Goal: Task Accomplishment & Management: Use online tool/utility

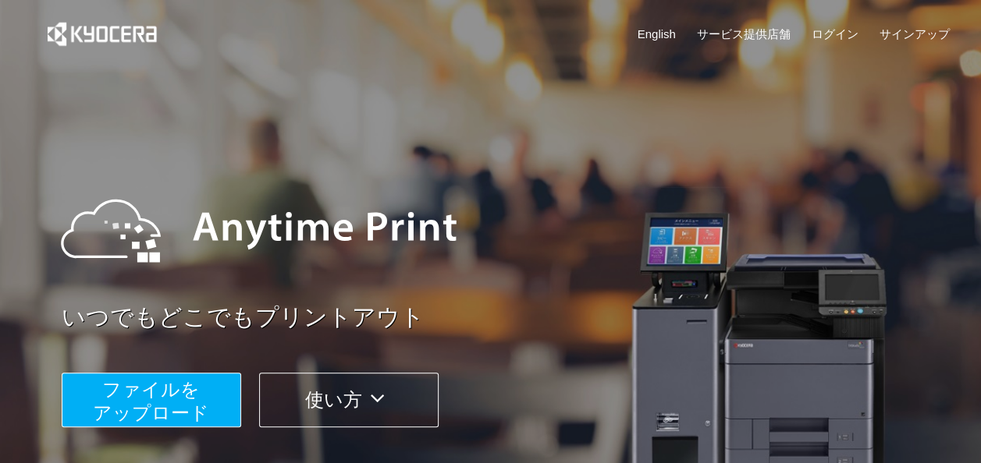
click at [181, 407] on span "ファイルを ​​アップロード" at bounding box center [151, 401] width 116 height 44
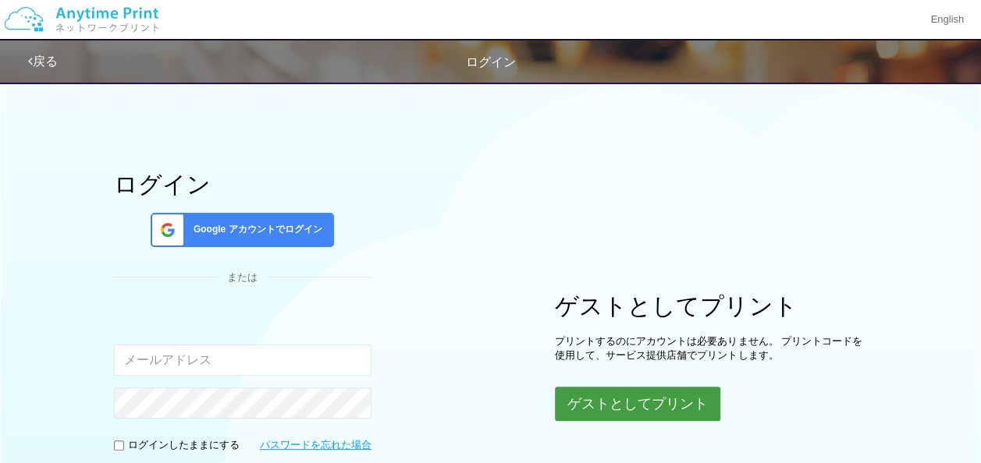
click at [614, 398] on button "ゲストとしてプリント" at bounding box center [637, 404] width 165 height 34
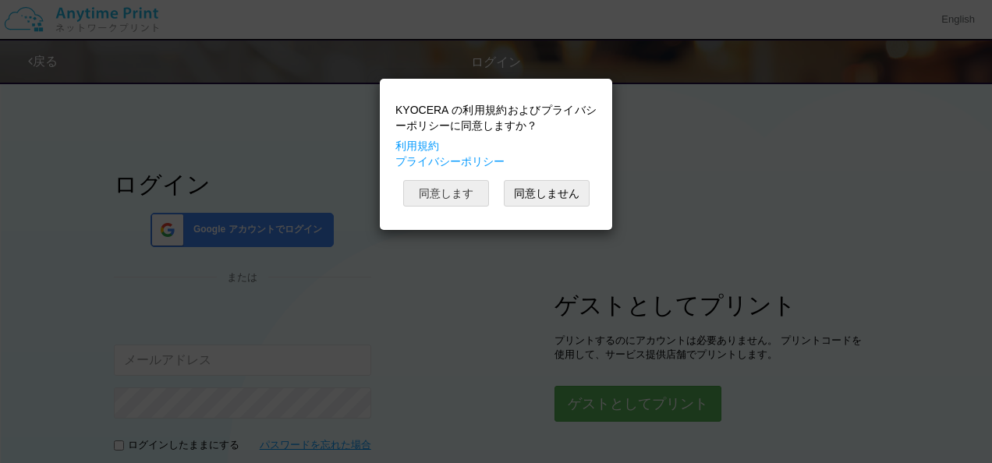
click at [457, 192] on button "同意します" at bounding box center [446, 193] width 86 height 27
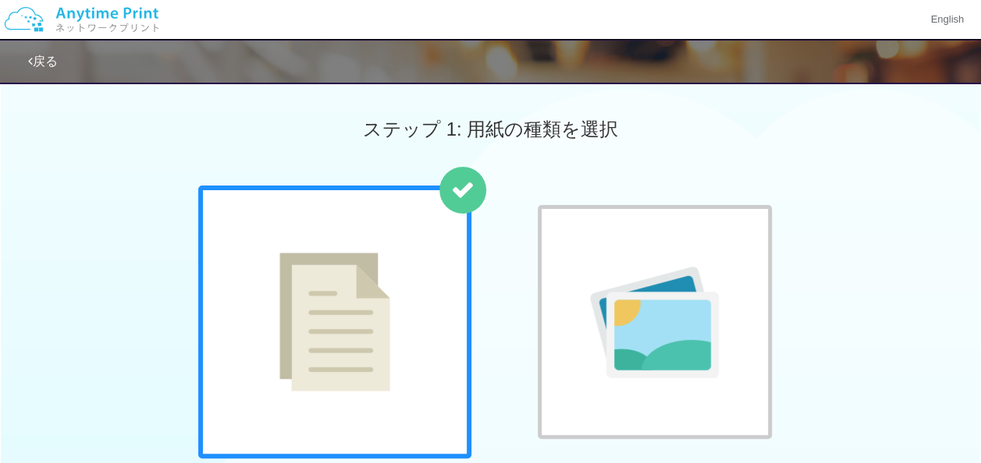
click at [869, 192] on div "普通紙 写真用紙" at bounding box center [490, 344] width 981 height 317
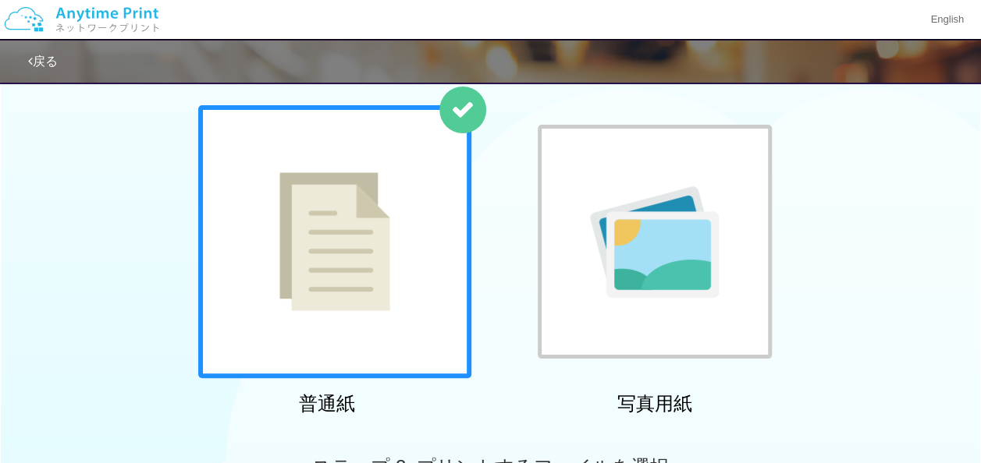
scroll to position [94, 0]
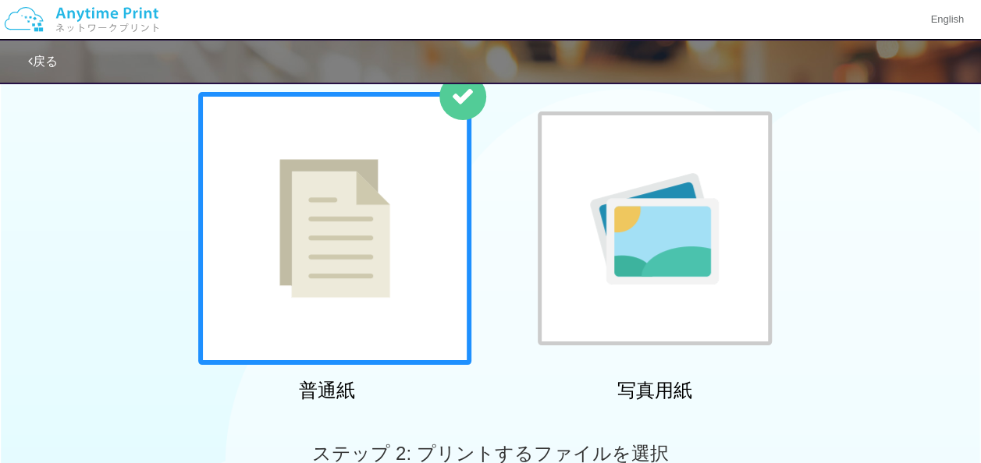
click at [365, 218] on img at bounding box center [334, 228] width 111 height 139
click at [403, 285] on div at bounding box center [334, 228] width 273 height 273
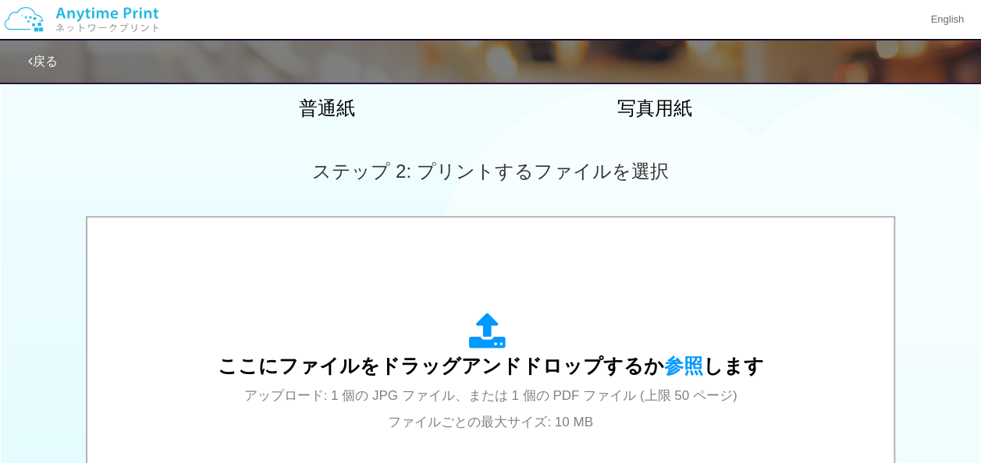
scroll to position [437, 0]
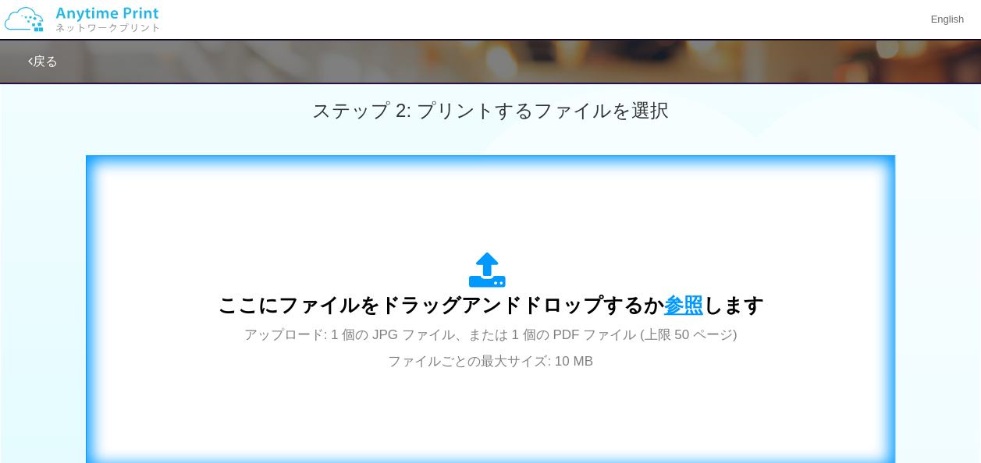
click at [670, 306] on span "参照" at bounding box center [683, 305] width 39 height 22
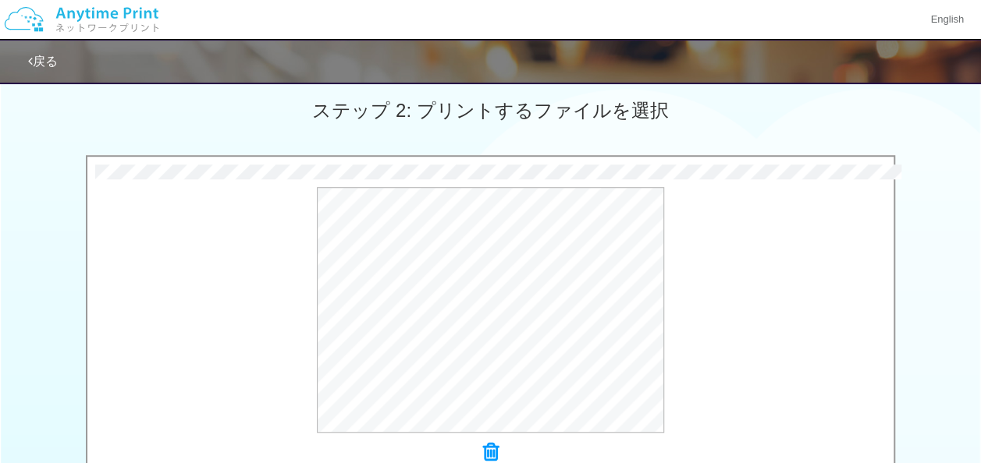
click at [913, 211] on div "0.3 MB 平面図.pdf Check Error × 平面図.pdf プレビュー" at bounding box center [490, 314] width 981 height 318
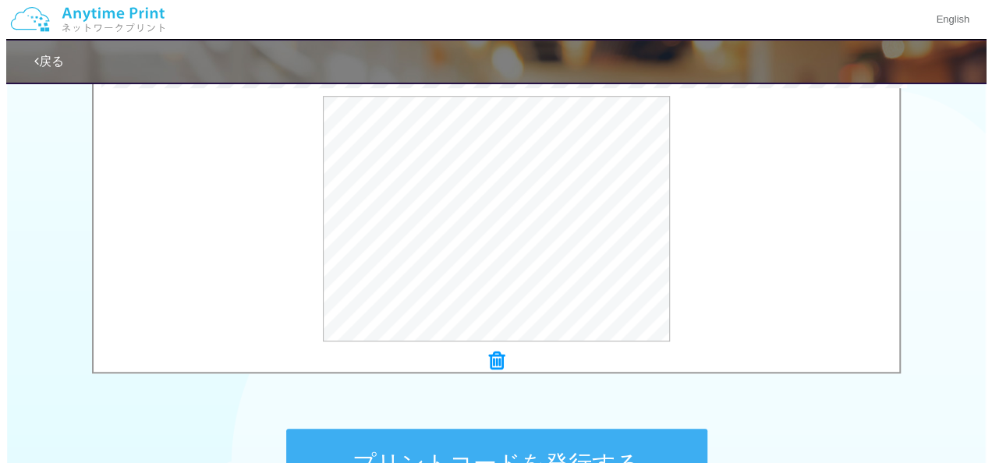
scroll to position [530, 0]
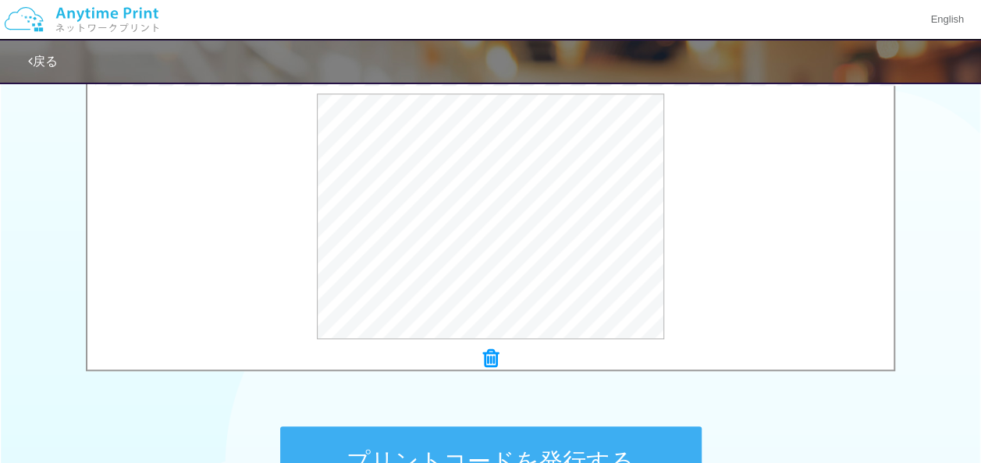
click at [488, 360] on icon at bounding box center [491, 359] width 16 height 20
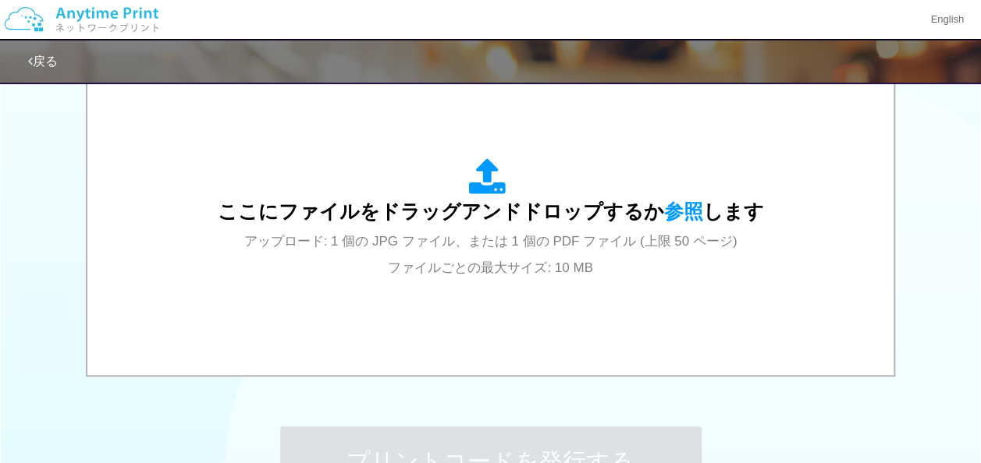
click at [743, 412] on div "ステップ 1: 用紙の種類を選択 普通紙 写真用紙 普通紙 写真用紙 previous next slide 1 of 2 comma.current.act…" at bounding box center [490, 43] width 981 height 1001
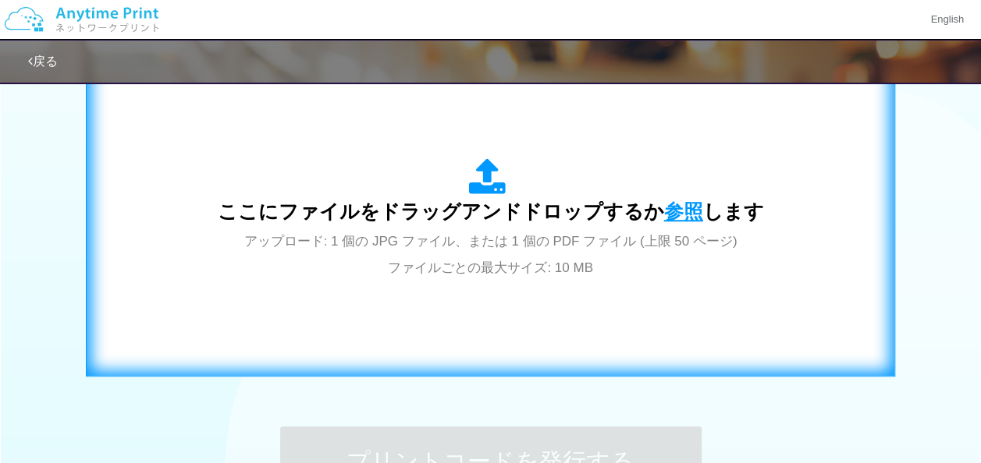
click at [671, 211] on span "参照" at bounding box center [683, 211] width 39 height 22
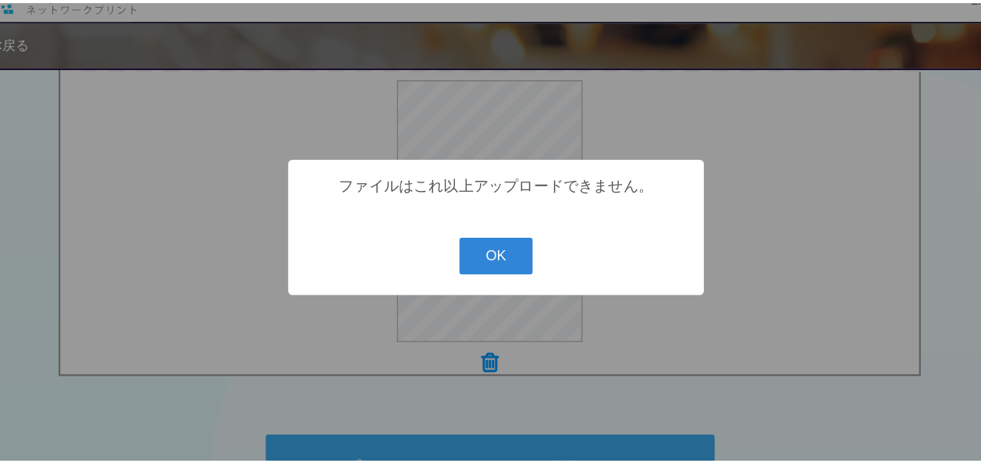
scroll to position [530, 0]
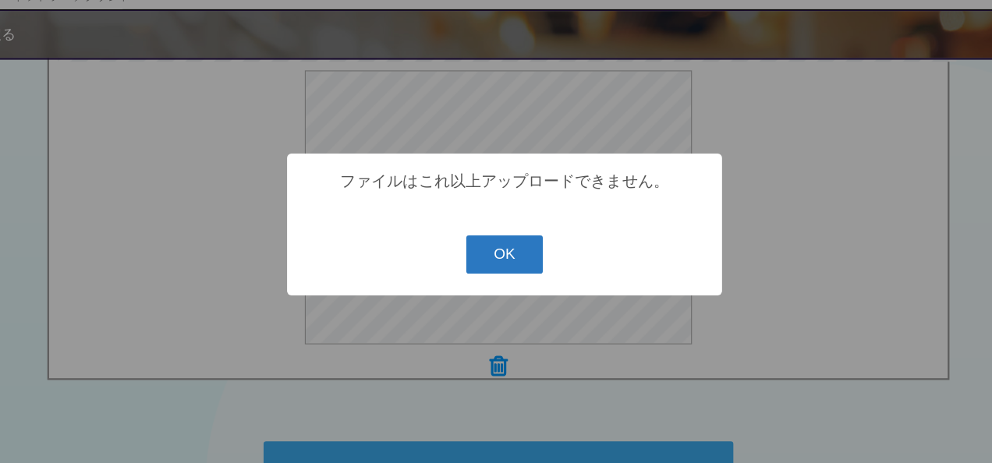
click at [473, 268] on button "OK" at bounding box center [496, 259] width 69 height 34
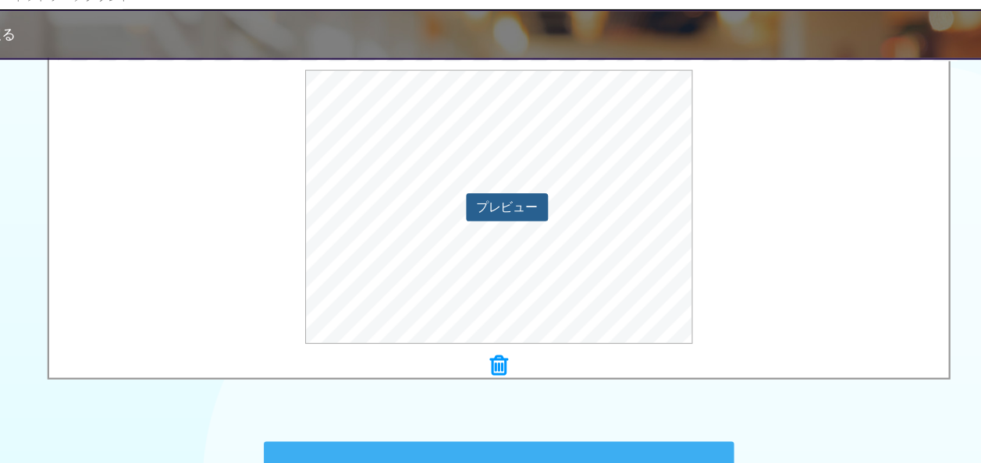
click at [523, 217] on button "プレビュー" at bounding box center [497, 216] width 73 height 25
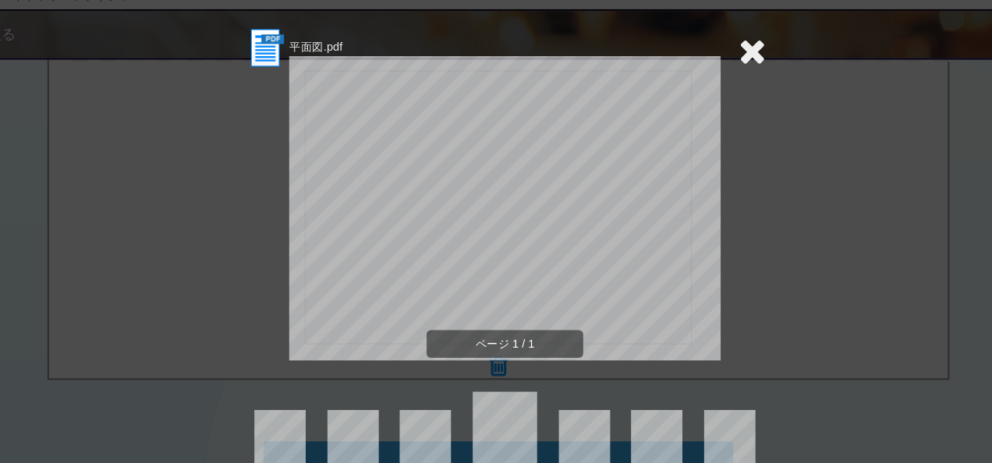
click at [711, 73] on icon at bounding box center [718, 76] width 24 height 31
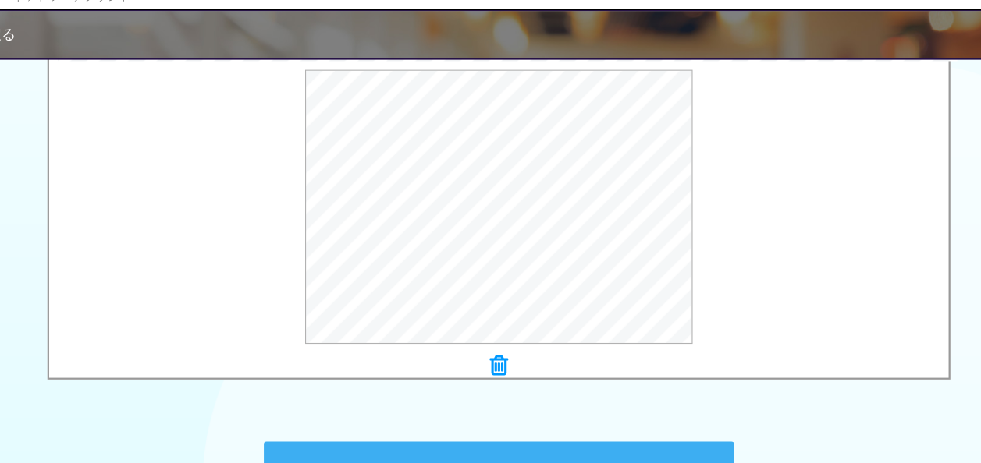
click at [486, 356] on icon at bounding box center [491, 359] width 16 height 20
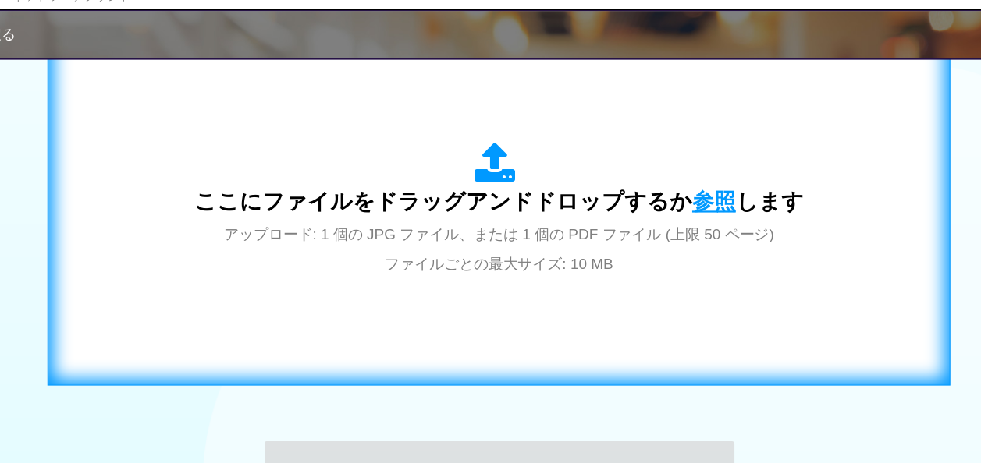
click at [664, 218] on span "参照" at bounding box center [683, 211] width 39 height 22
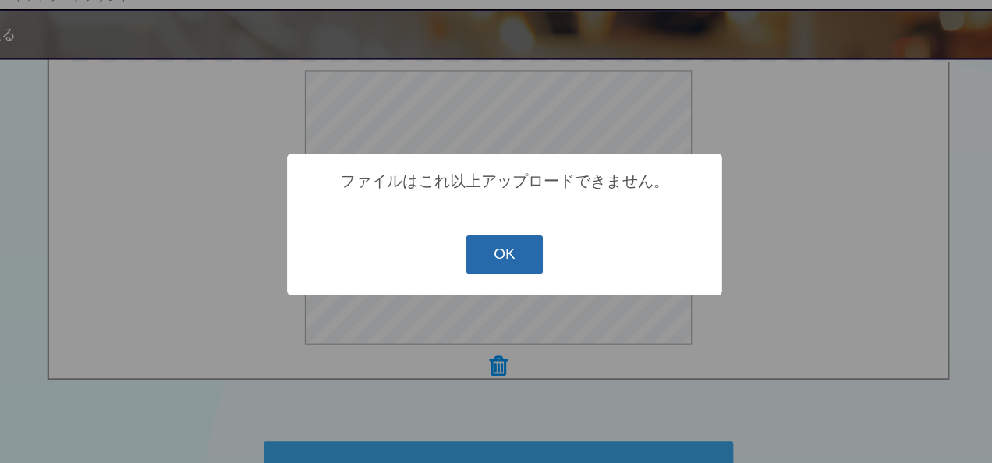
click at [513, 254] on button "OK" at bounding box center [496, 259] width 69 height 34
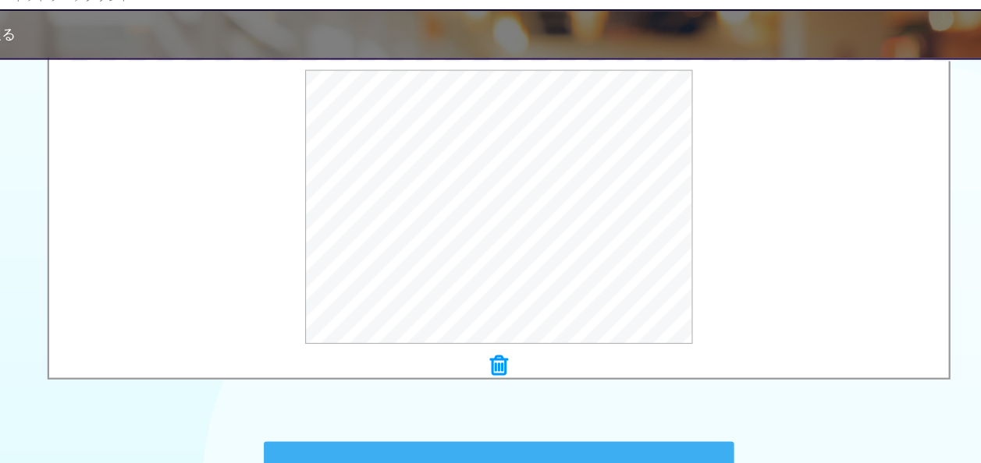
click at [491, 364] on icon at bounding box center [491, 359] width 16 height 20
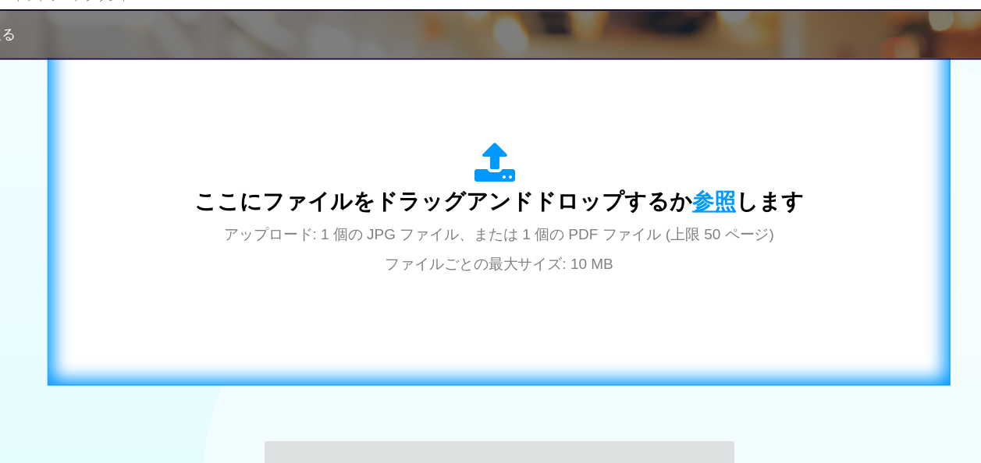
click at [673, 211] on span "参照" at bounding box center [683, 211] width 39 height 22
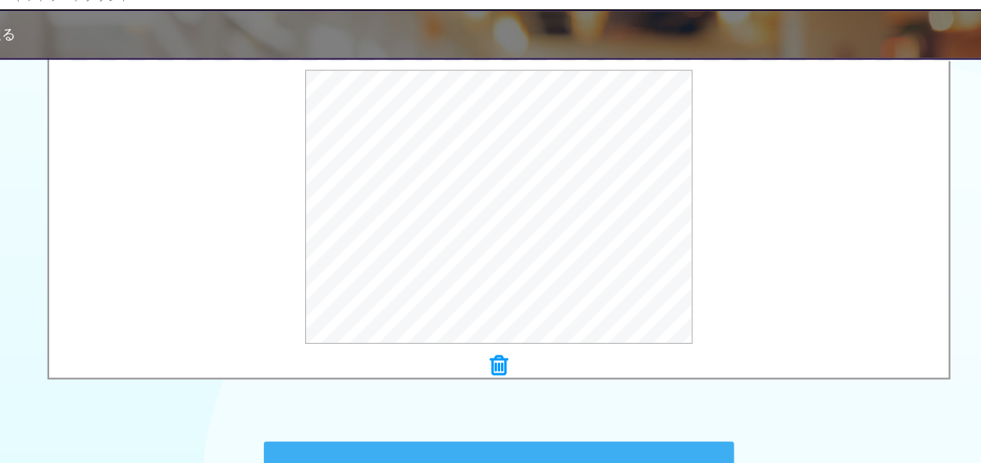
click at [712, 376] on div "× 平面図.pdf プレビュー" at bounding box center [490, 221] width 809 height 318
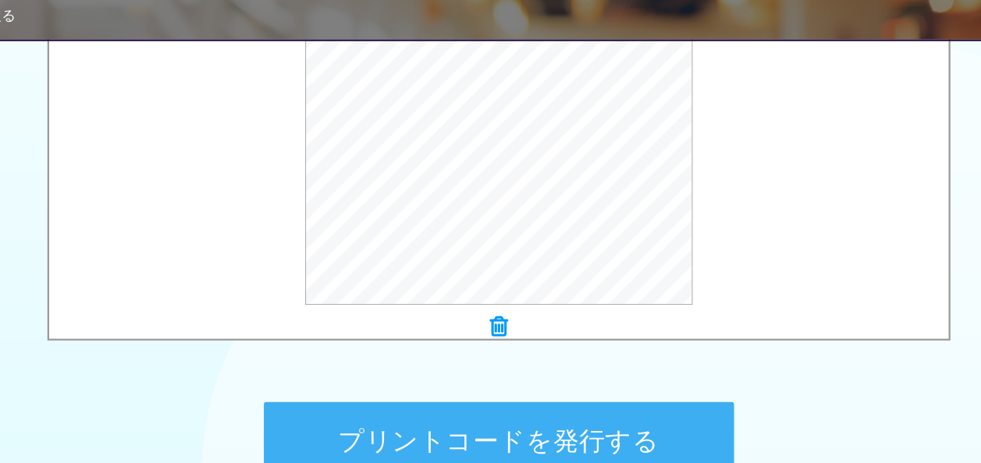
scroll to position [576, 0]
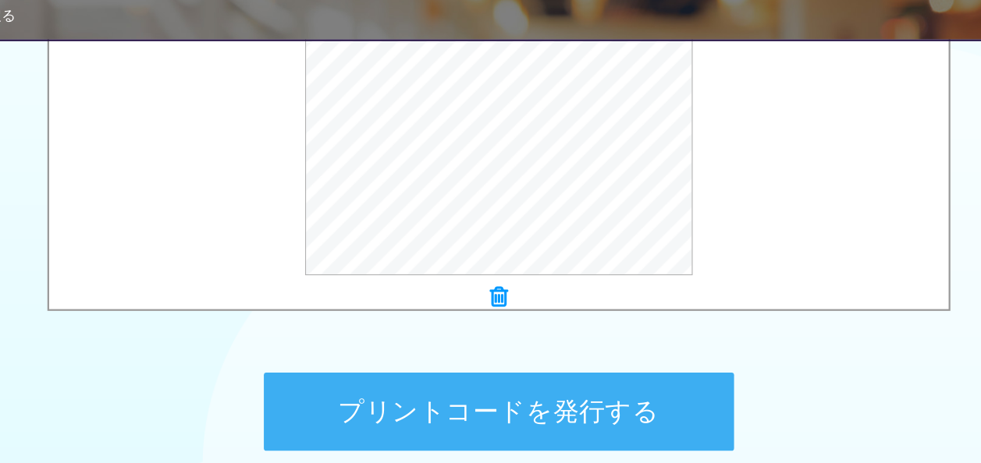
click at [651, 395] on button "プリントコードを発行する" at bounding box center [490, 416] width 421 height 70
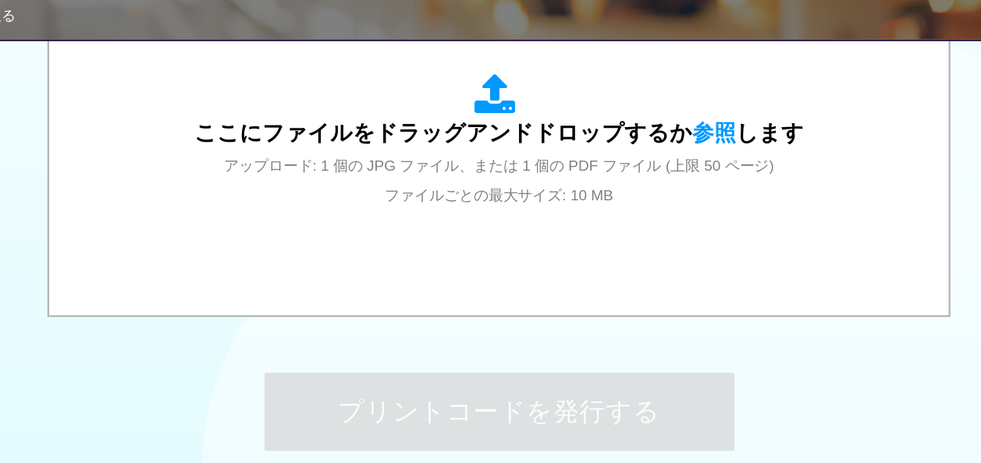
scroll to position [0, 0]
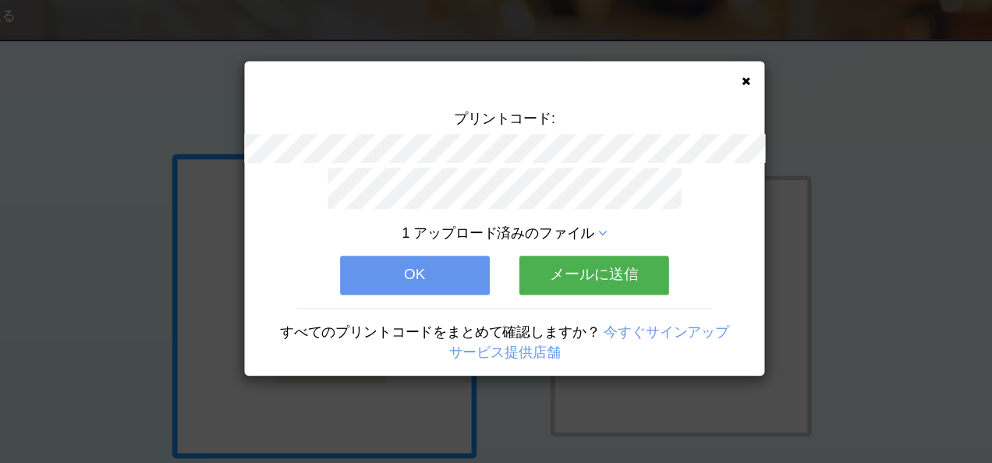
click at [432, 286] on button "OK" at bounding box center [416, 294] width 134 height 34
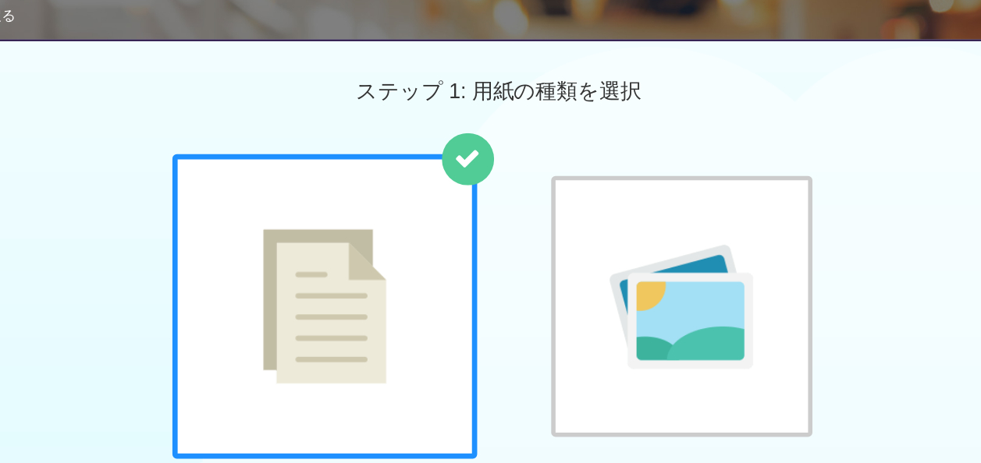
click at [432, 286] on div at bounding box center [334, 322] width 273 height 273
click at [803, 429] on div "普通紙 写真用紙" at bounding box center [490, 344] width 981 height 317
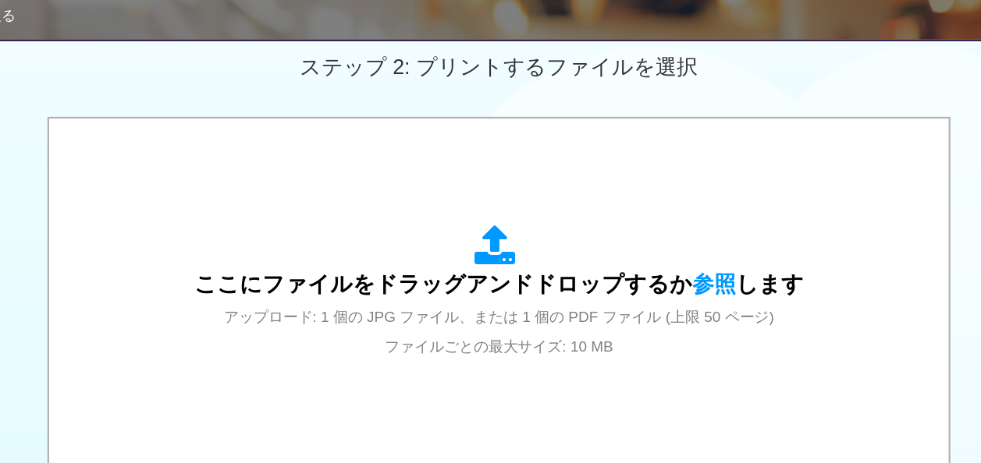
scroll to position [467, 0]
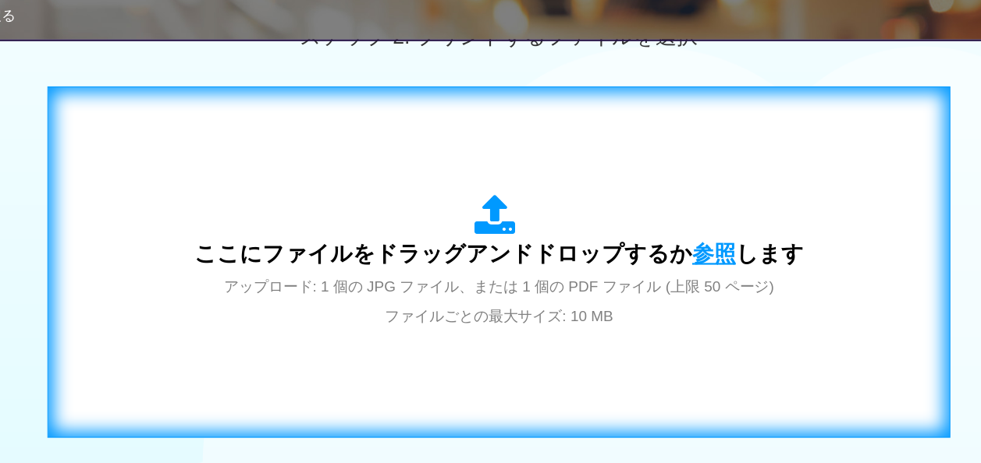
click at [667, 277] on span "参照" at bounding box center [683, 275] width 39 height 22
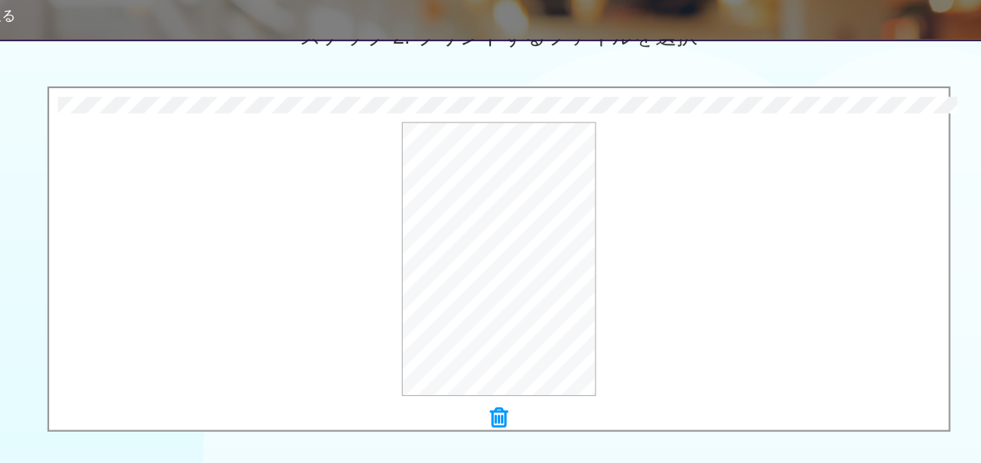
click at [491, 417] on icon at bounding box center [491, 422] width 16 height 20
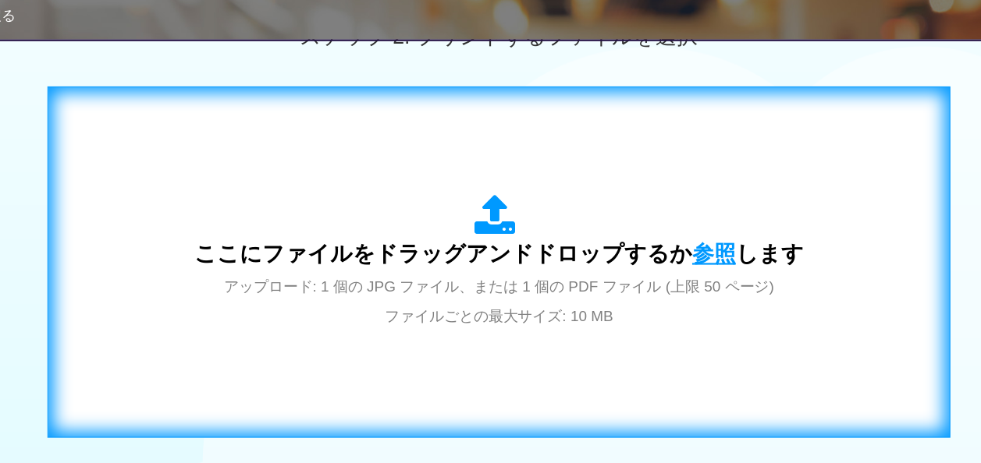
click at [685, 271] on span "参照" at bounding box center [683, 275] width 39 height 22
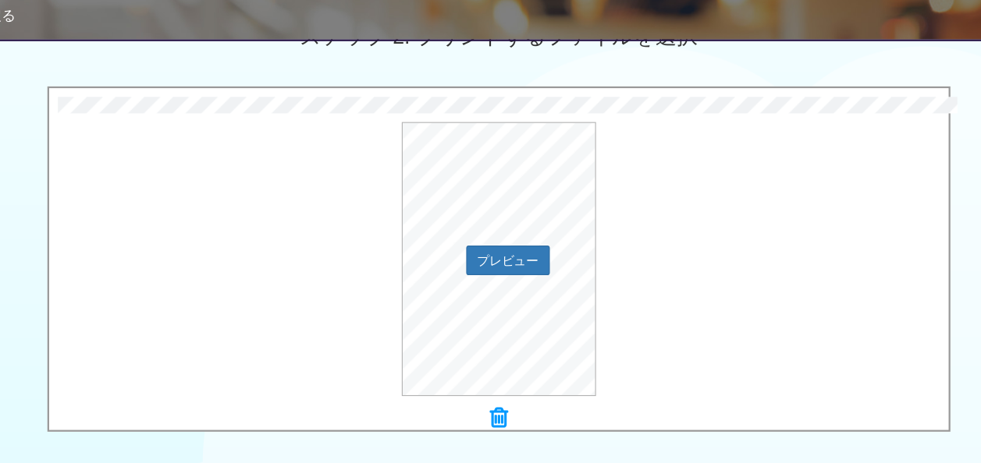
click at [661, 329] on div "プレビュー" at bounding box center [490, 280] width 806 height 246
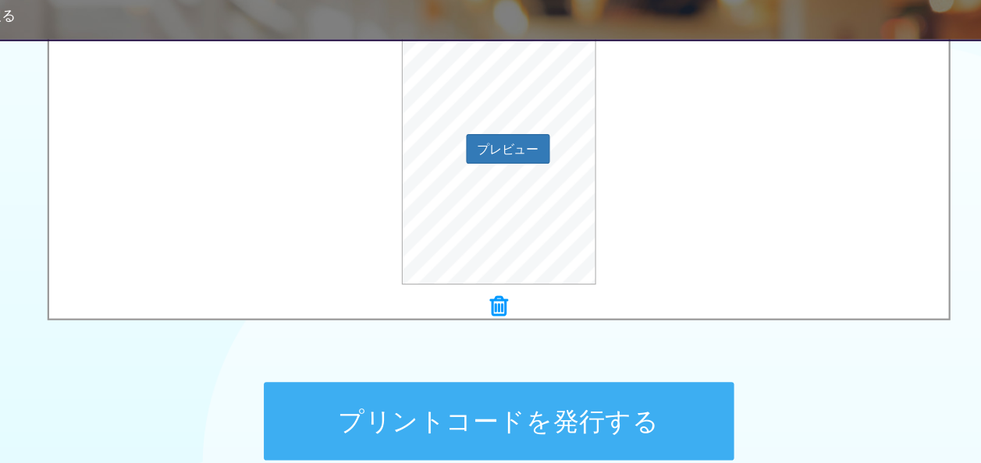
scroll to position [592, 0]
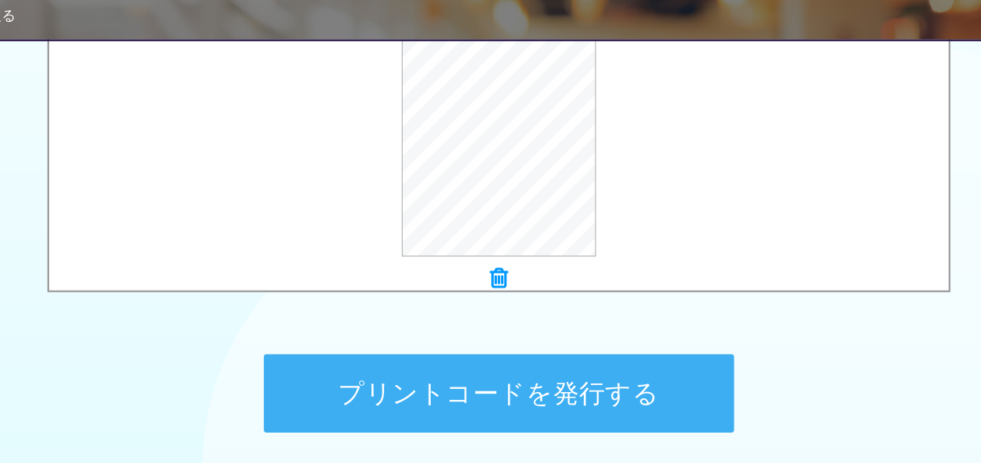
click at [612, 377] on button "プリントコードを発行する" at bounding box center [490, 400] width 421 height 70
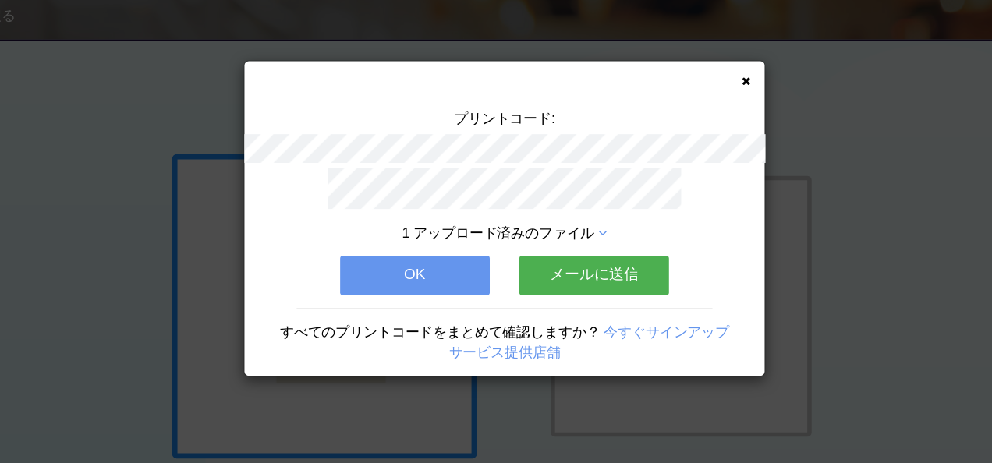
click at [452, 282] on button "OK" at bounding box center [416, 294] width 134 height 34
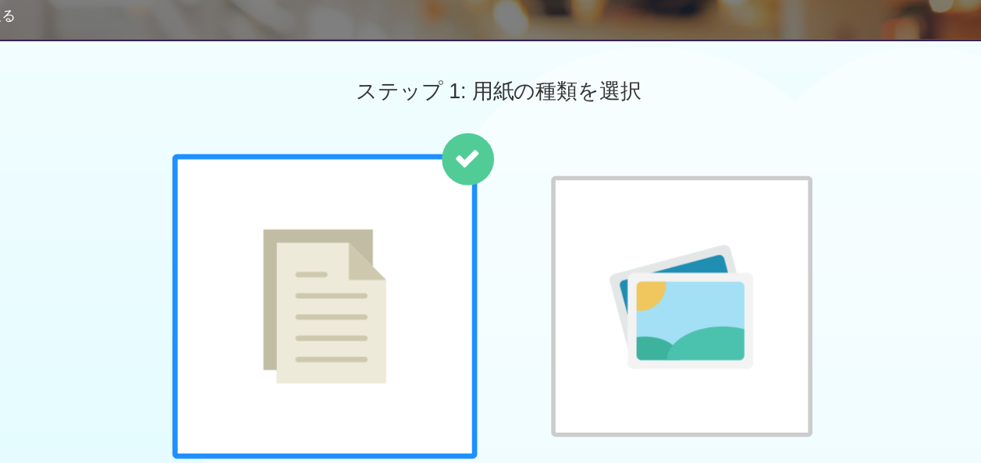
click at [803, 374] on div "普通紙 写真用紙" at bounding box center [490, 344] width 981 height 317
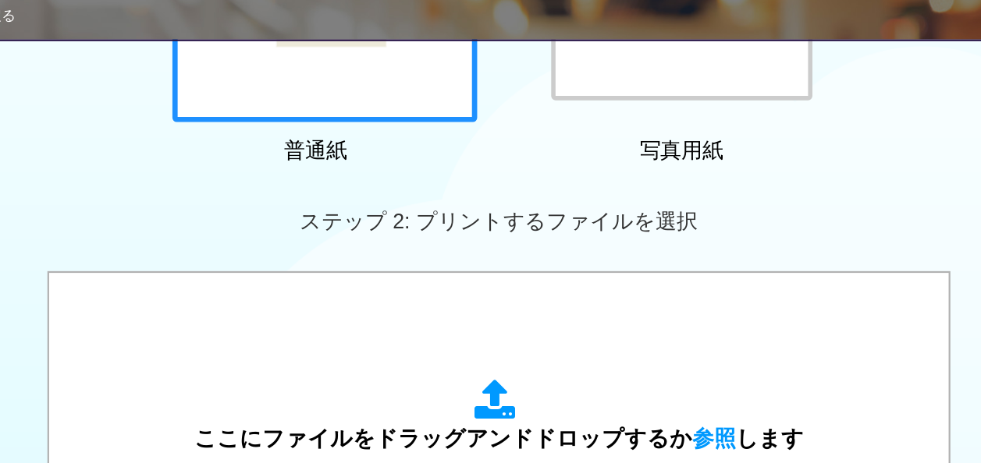
scroll to position [374, 0]
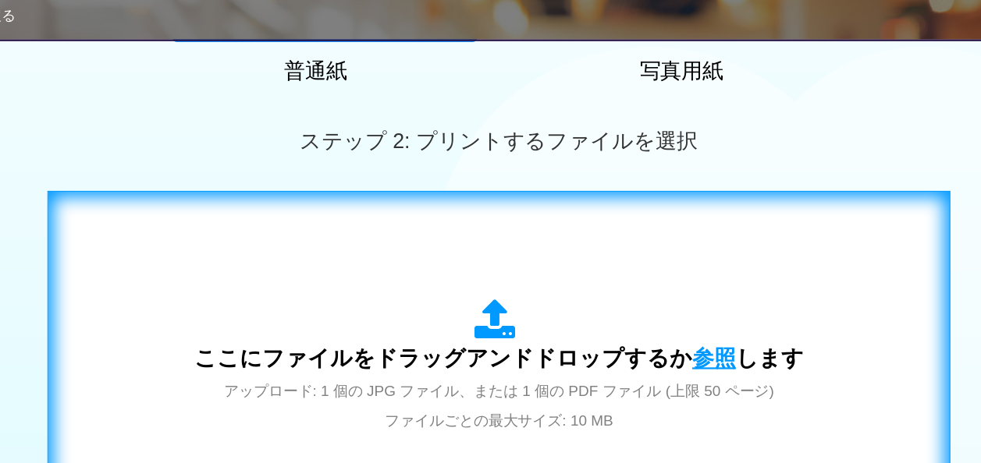
click at [685, 362] on span "参照" at bounding box center [683, 368] width 39 height 22
click at [664, 361] on span "参照" at bounding box center [683, 368] width 39 height 22
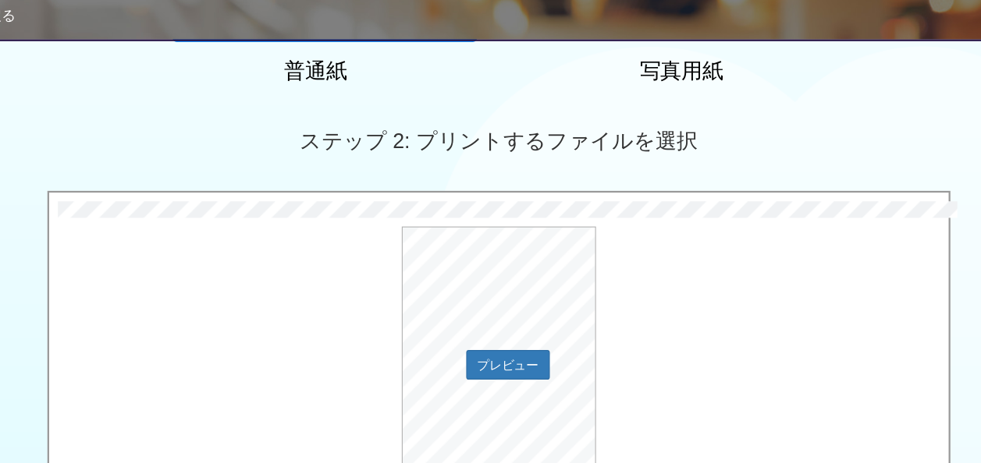
click at [696, 345] on div "プレビュー" at bounding box center [490, 373] width 806 height 246
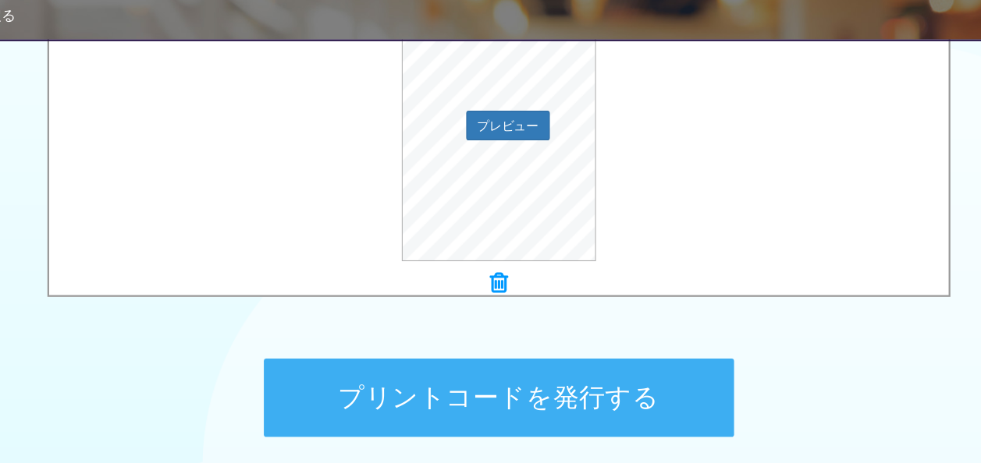
scroll to position [622, 0]
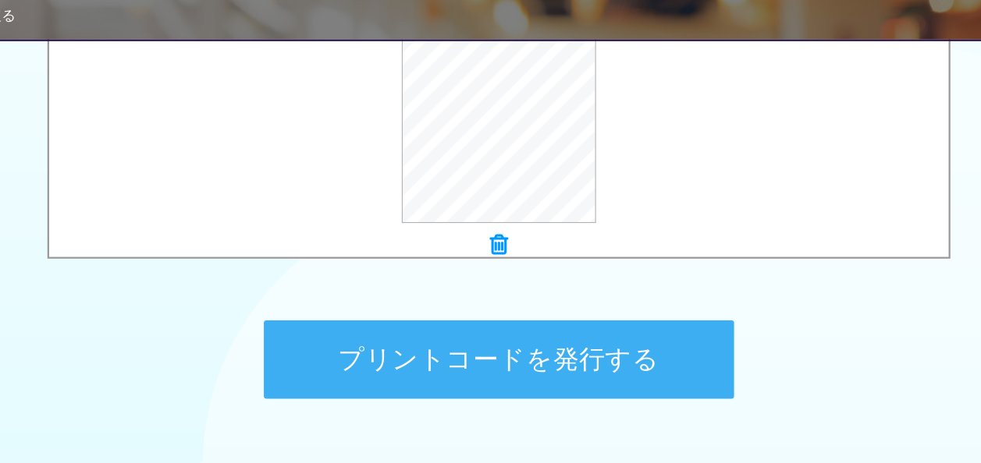
click at [661, 354] on button "プリントコードを発行する" at bounding box center [490, 370] width 421 height 70
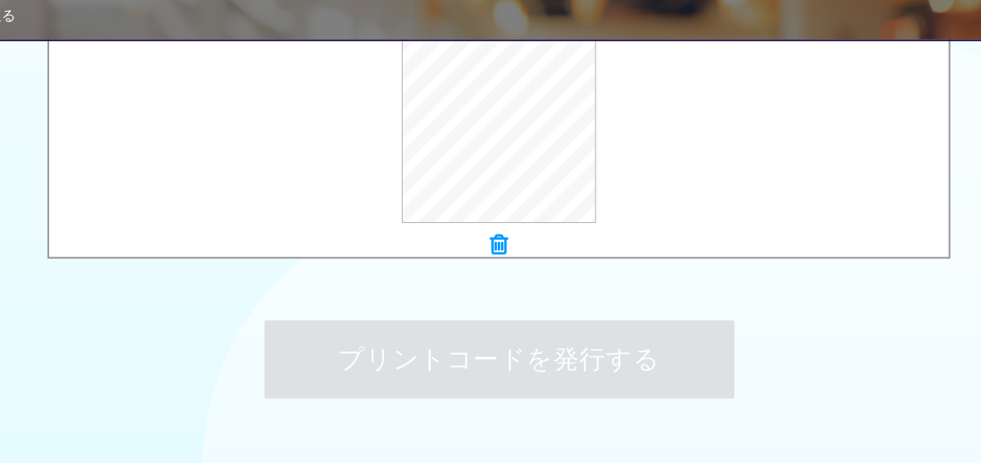
scroll to position [0, 0]
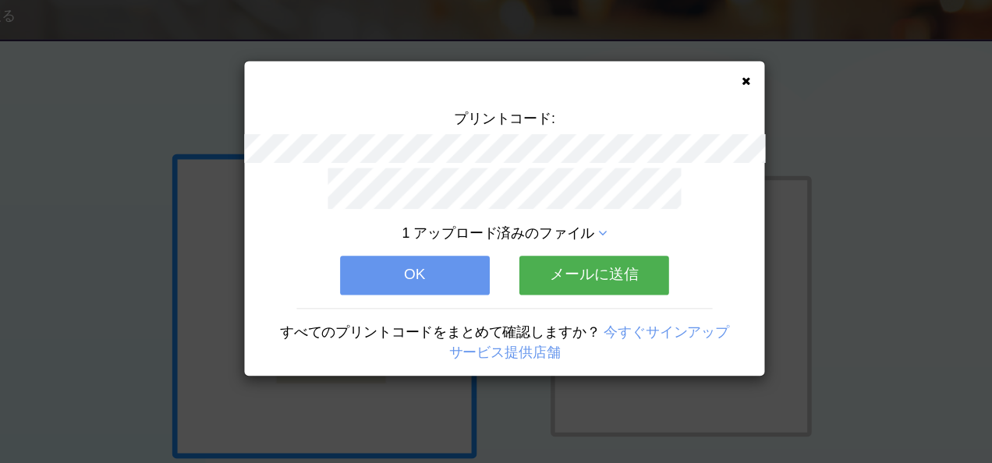
click at [711, 117] on icon at bounding box center [713, 120] width 8 height 10
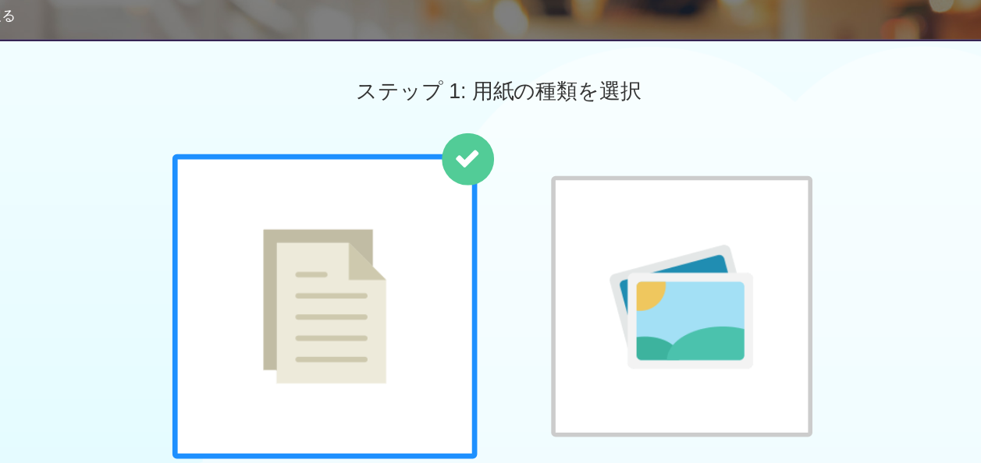
click at [878, 406] on div "普通紙 写真用紙" at bounding box center [490, 344] width 981 height 317
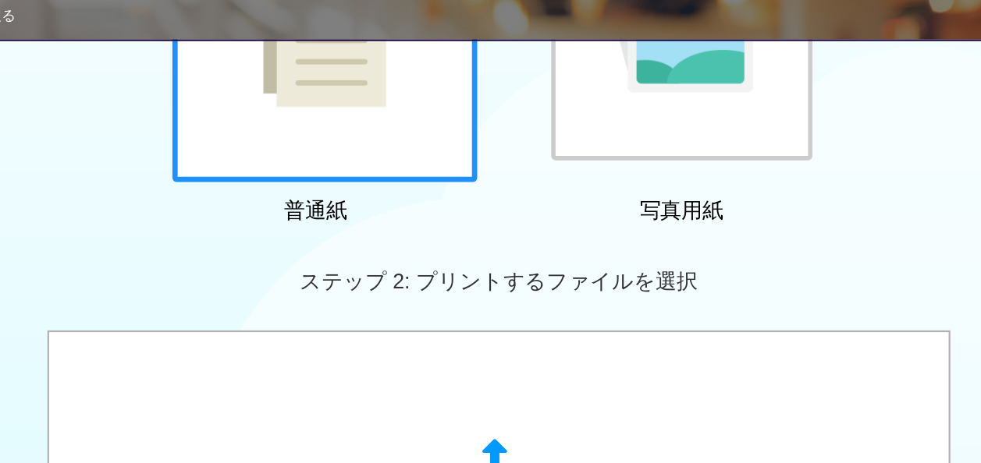
scroll to position [249, 0]
click at [906, 176] on div "普通紙 写真用紙" at bounding box center [490, 95] width 981 height 317
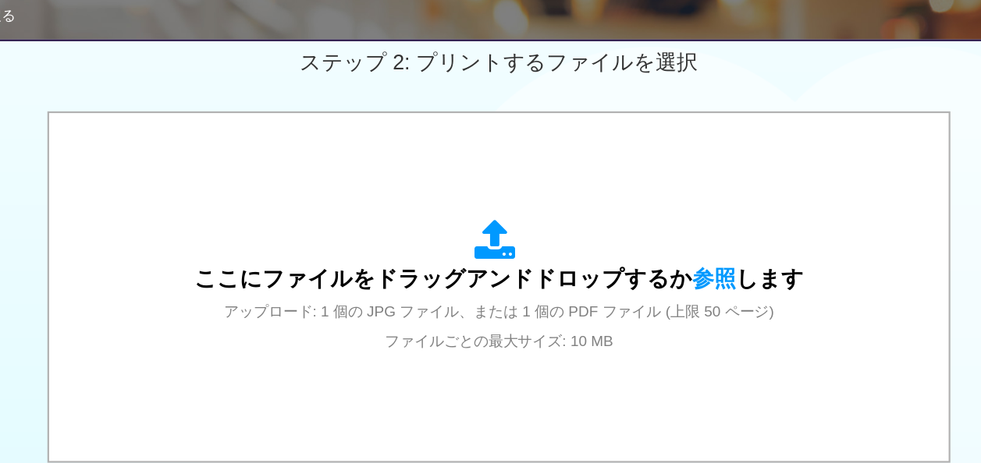
scroll to position [467, 0]
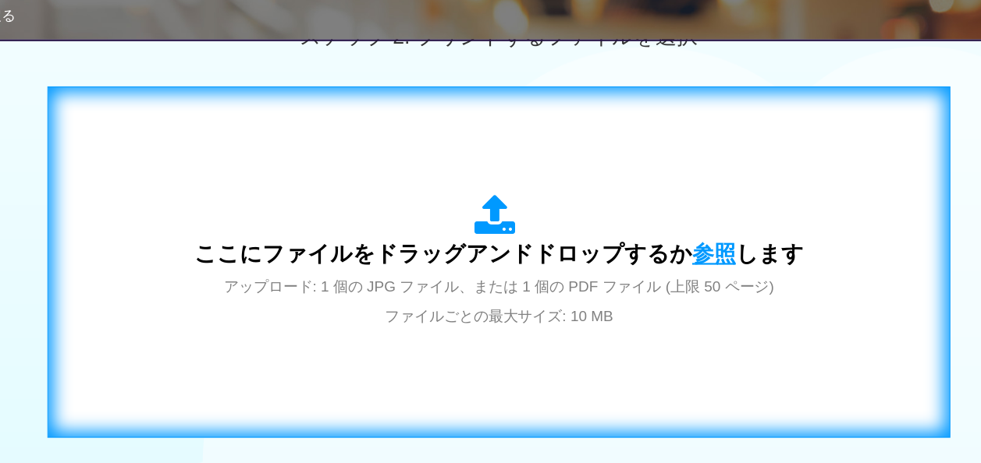
click at [675, 283] on span "参照" at bounding box center [683, 275] width 39 height 22
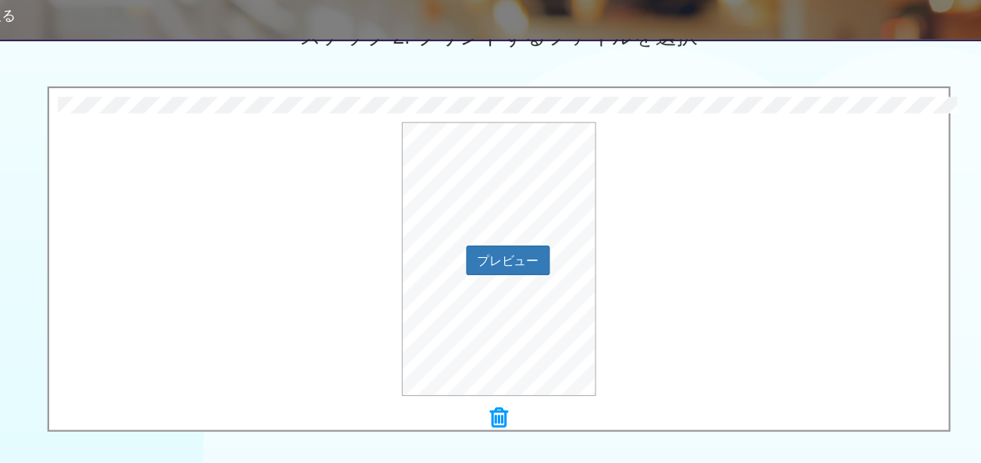
click at [632, 382] on div "プレビュー" at bounding box center [490, 280] width 806 height 246
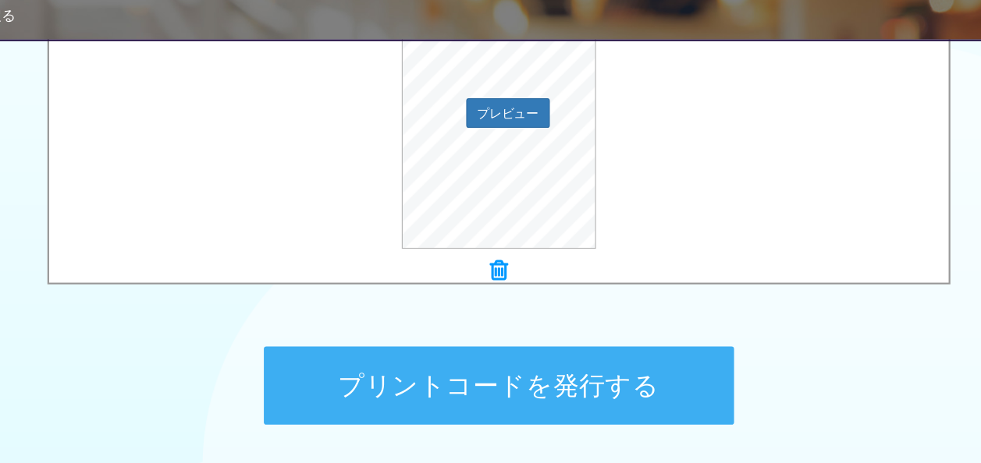
scroll to position [622, 0]
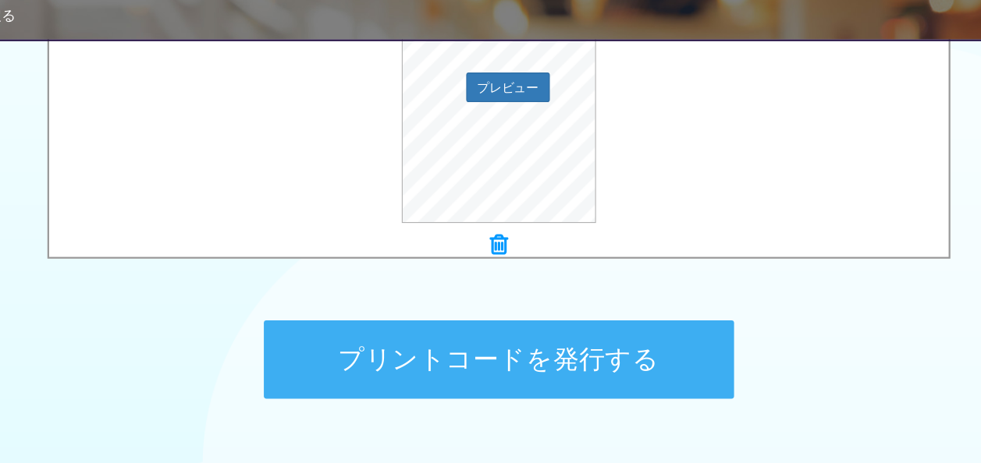
click at [632, 382] on button "プリントコードを発行する" at bounding box center [490, 370] width 421 height 70
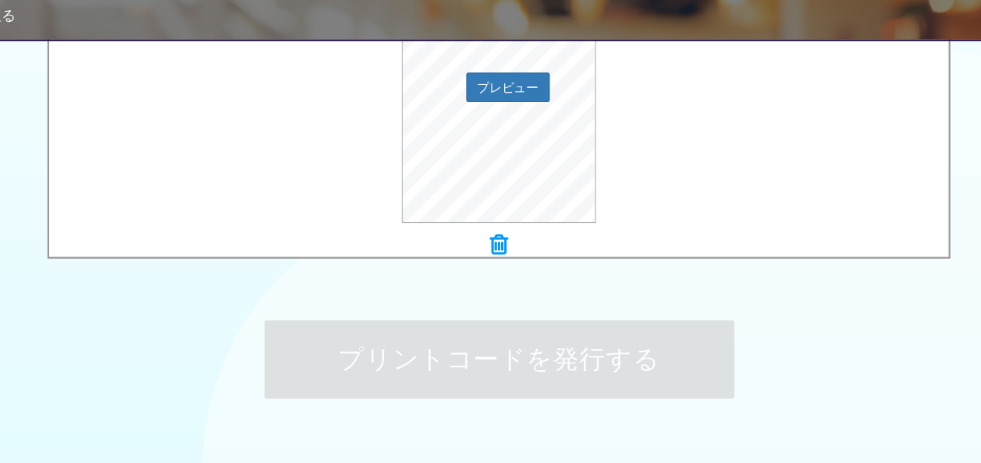
scroll to position [0, 0]
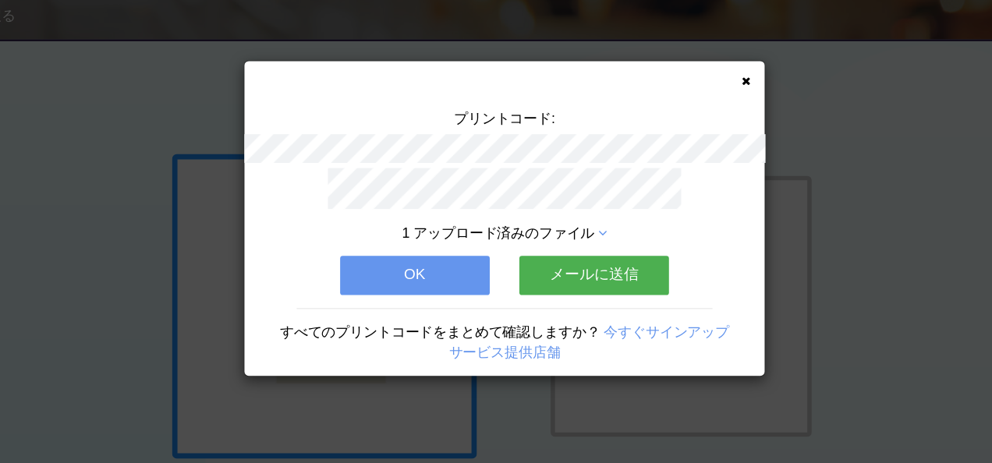
click at [712, 119] on icon at bounding box center [713, 120] width 8 height 10
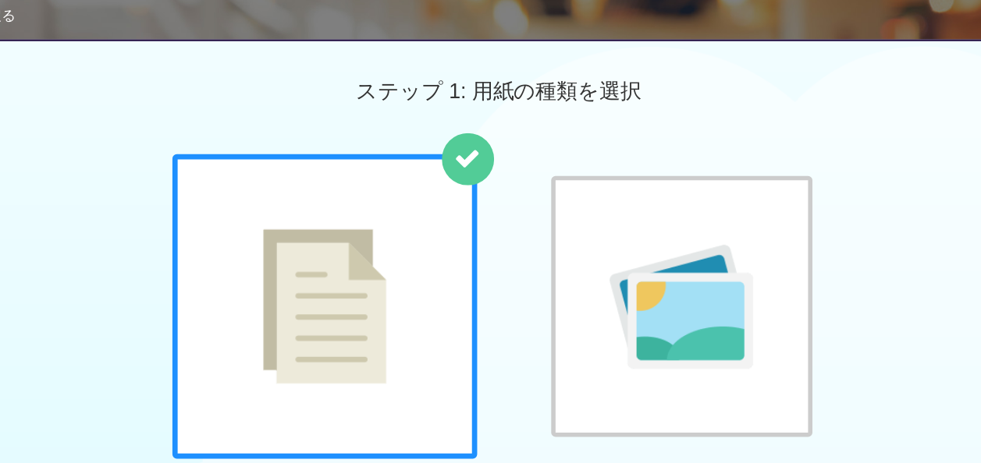
click at [895, 215] on div "普通紙 写真用紙" at bounding box center [490, 344] width 981 height 317
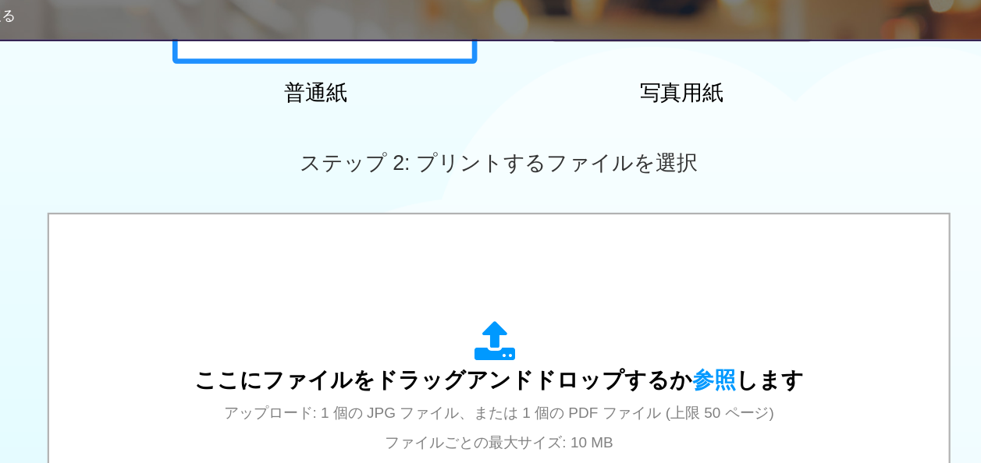
scroll to position [373, 0]
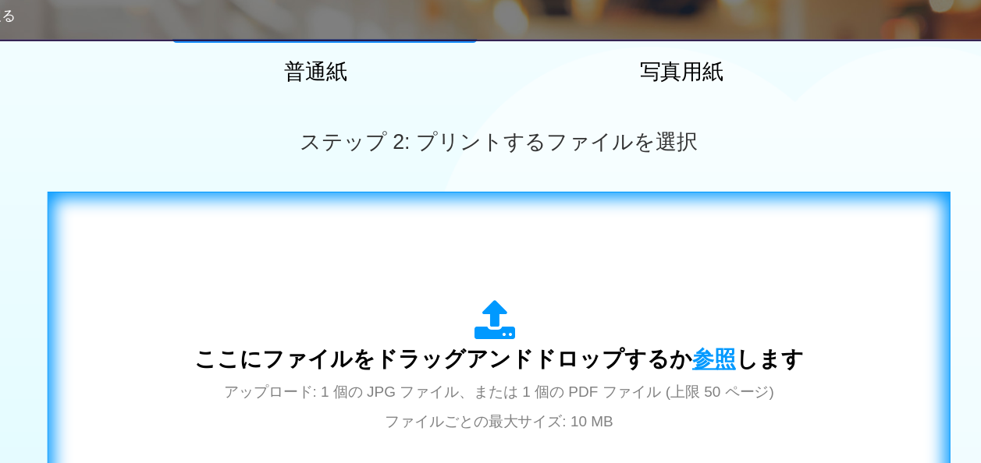
click at [680, 364] on span "参照" at bounding box center [683, 369] width 39 height 22
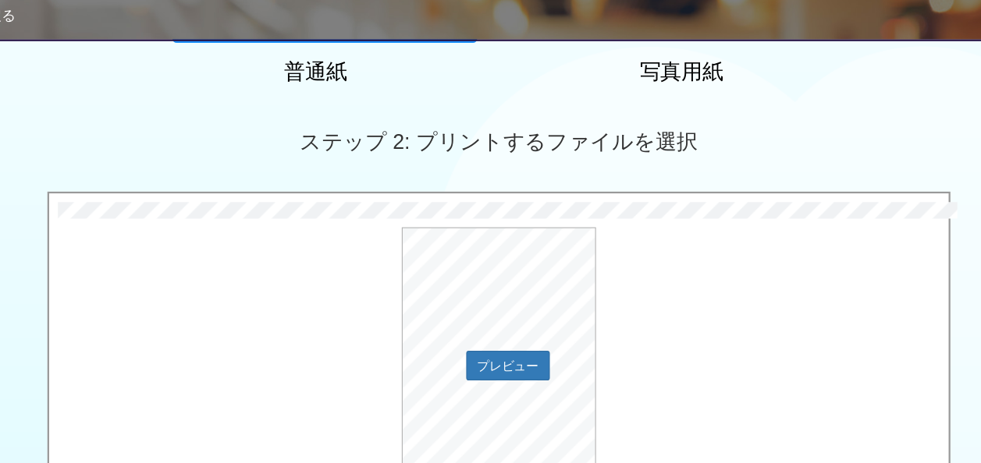
click at [785, 335] on div "プレビュー" at bounding box center [490, 374] width 806 height 246
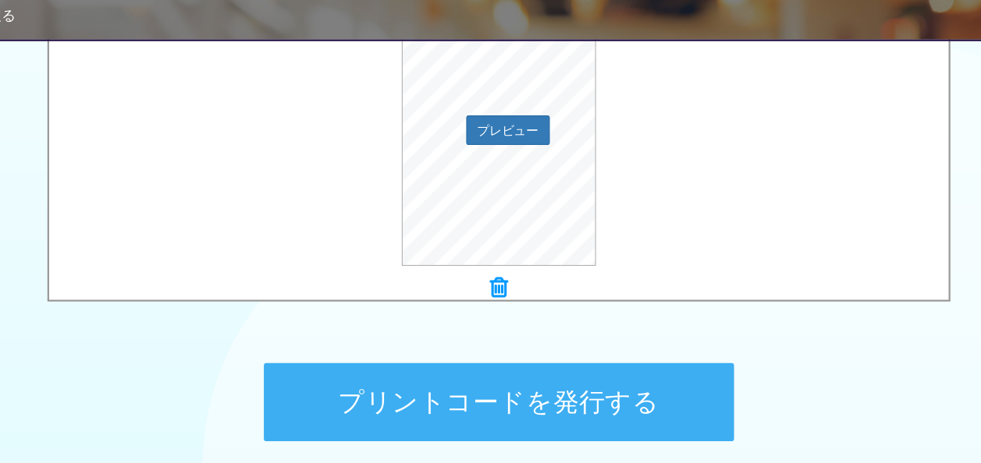
scroll to position [622, 0]
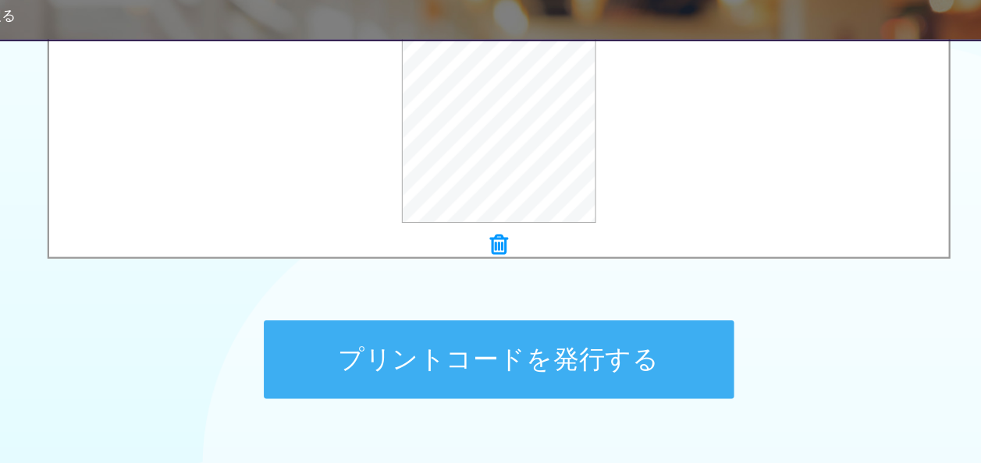
click at [622, 358] on button "プリントコードを発行する" at bounding box center [490, 370] width 421 height 70
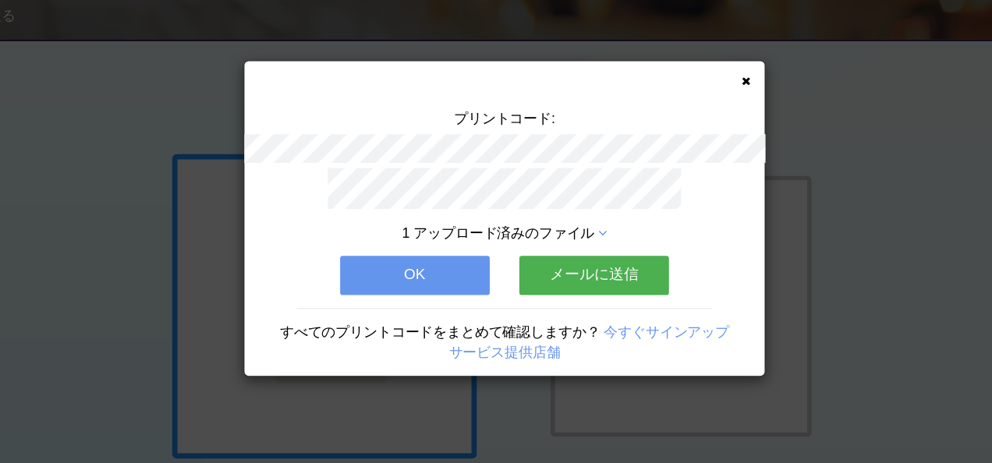
click at [708, 117] on div "プリントコード: 1 アップロード済みのファイル OK メールに送信 すべてのプリントコードをまとめて確認しますか？ 今すぐサインアップ サービス提供店舗" at bounding box center [496, 243] width 466 height 282
click at [713, 119] on icon at bounding box center [713, 120] width 8 height 10
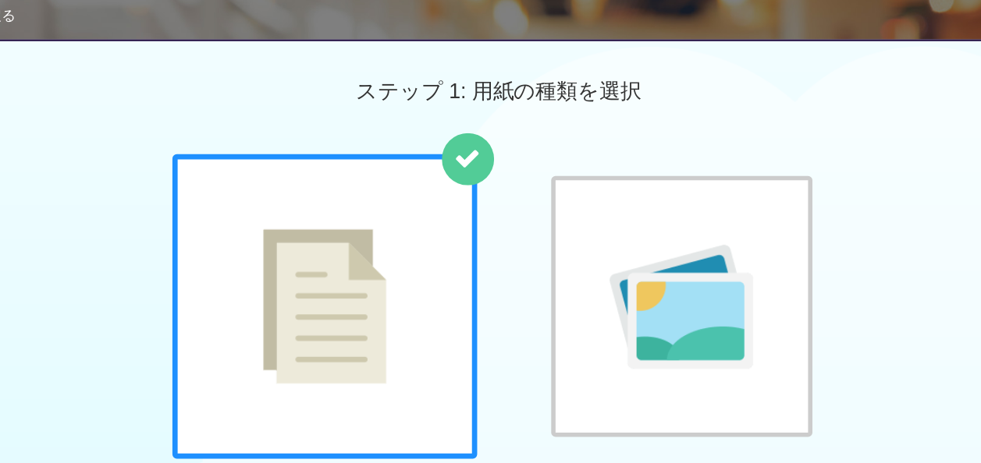
click at [847, 235] on div "普通紙 写真用紙" at bounding box center [490, 344] width 981 height 317
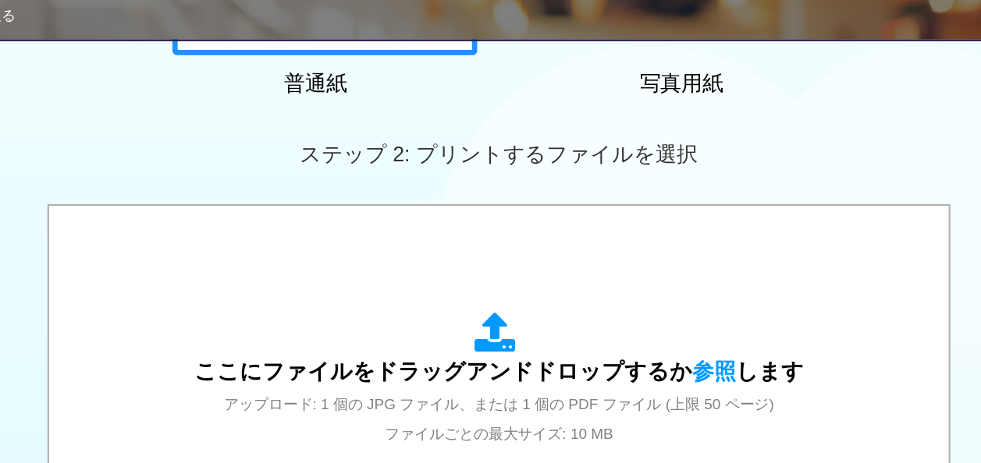
scroll to position [373, 0]
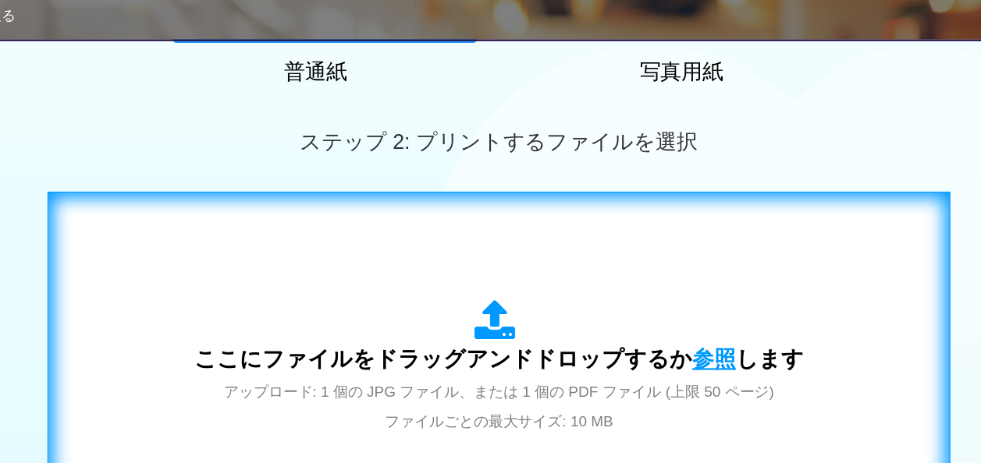
click at [686, 367] on span "参照" at bounding box center [683, 369] width 39 height 22
click at [665, 367] on span "参照" at bounding box center [683, 369] width 39 height 22
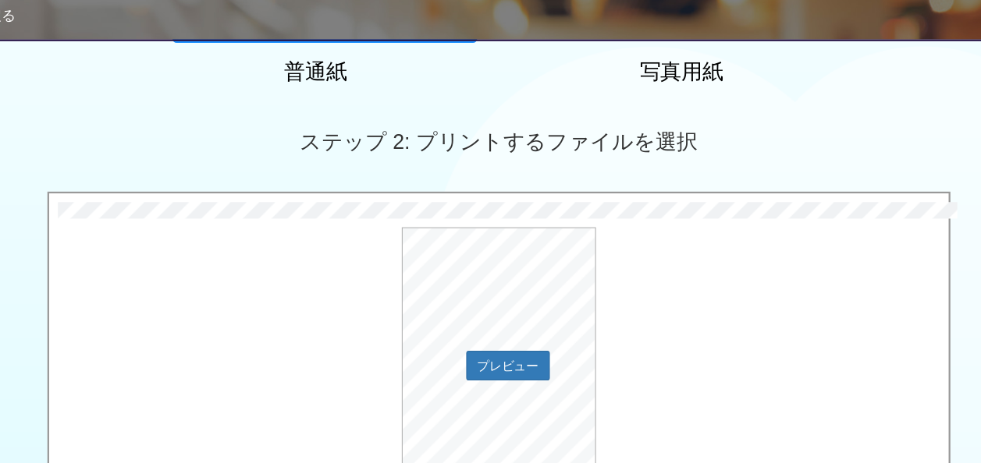
click at [699, 313] on div "プレビュー" at bounding box center [490, 374] width 806 height 246
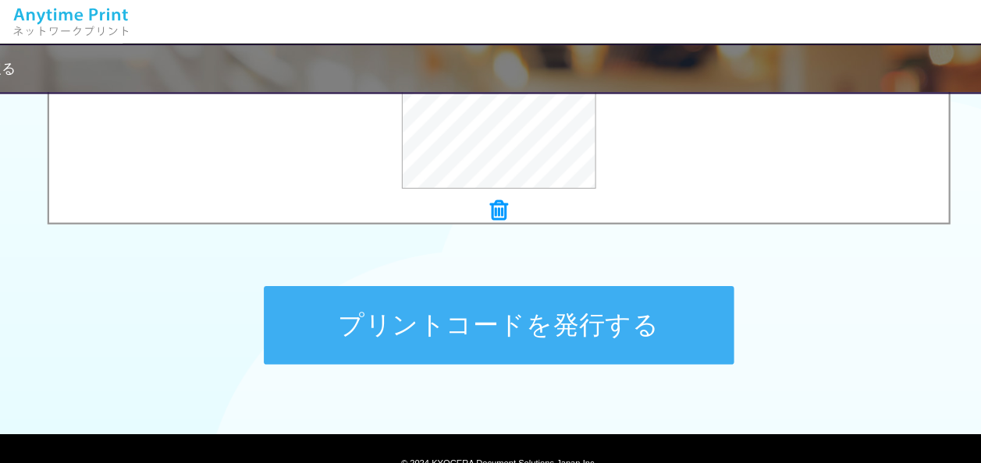
scroll to position [669, 0]
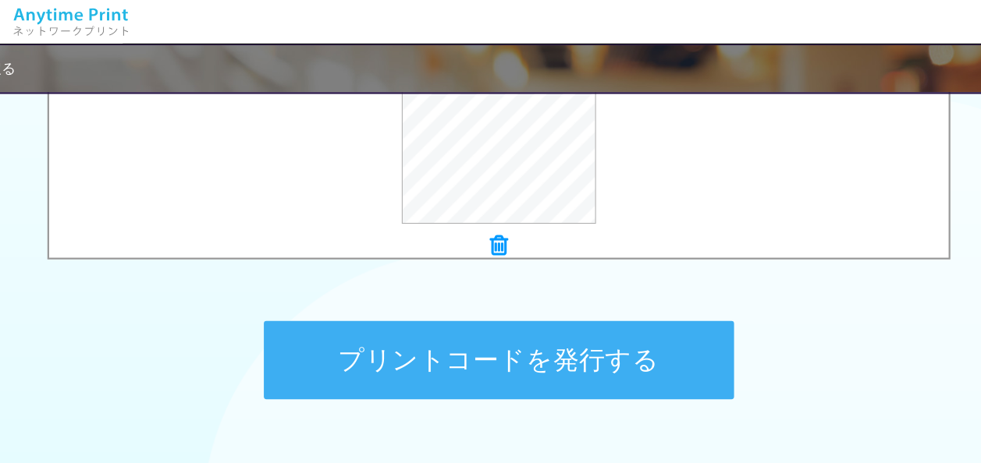
click at [488, 226] on icon at bounding box center [491, 220] width 16 height 20
